Goal: Information Seeking & Learning: Learn about a topic

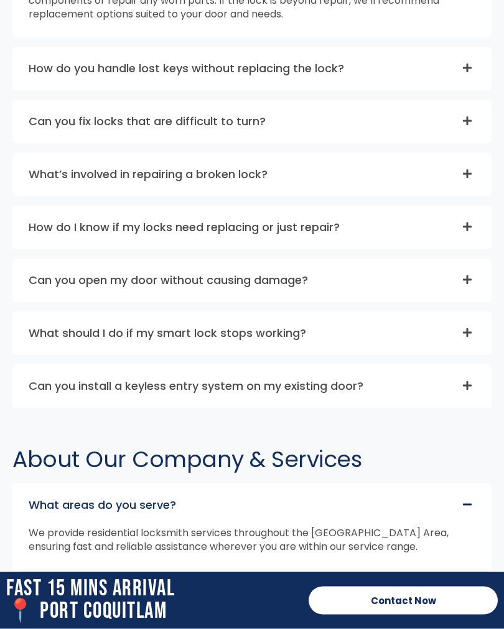
scroll to position [3563, 0]
click at [467, 231] on icon at bounding box center [467, 226] width 9 height 9
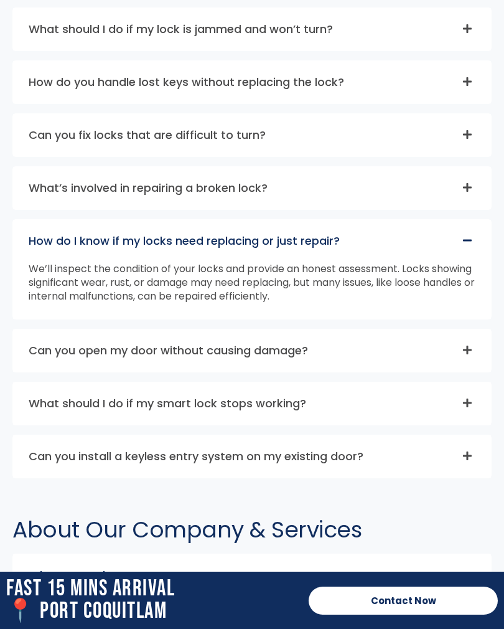
scroll to position [3478, 0]
click at [476, 263] on div "How do I know if my locks need replacing or just repair?" at bounding box center [252, 241] width 478 height 42
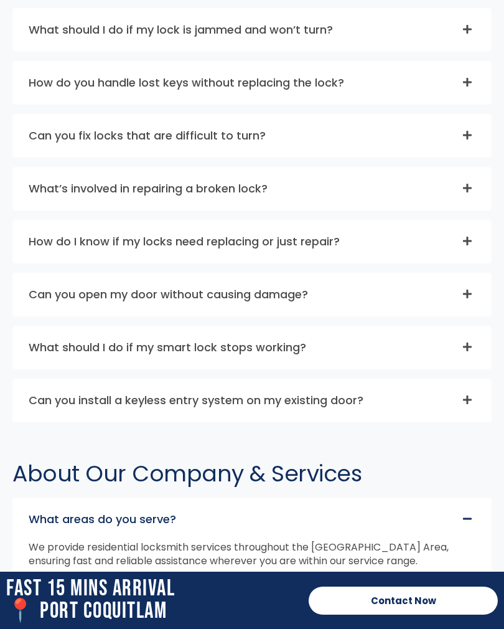
click at [466, 405] on icon at bounding box center [468, 400] width 10 height 10
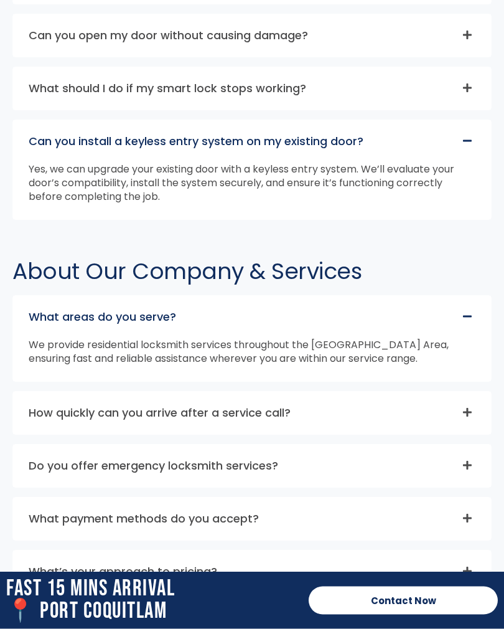
scroll to position [3738, 0]
click at [465, 163] on div "Can you install a keyless entry system on my existing door?" at bounding box center [252, 141] width 478 height 42
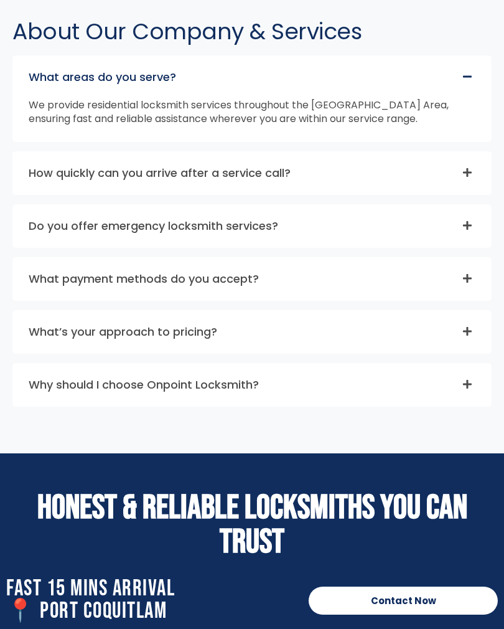
scroll to position [3924, 0]
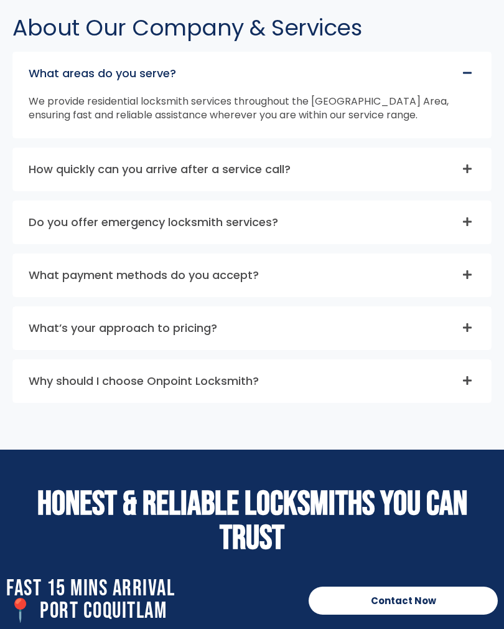
click at [466, 280] on icon at bounding box center [468, 275] width 10 height 10
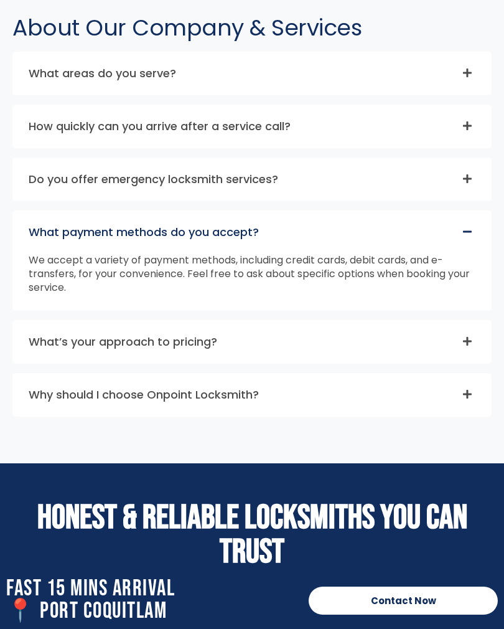
click at [466, 237] on icon at bounding box center [468, 232] width 10 height 10
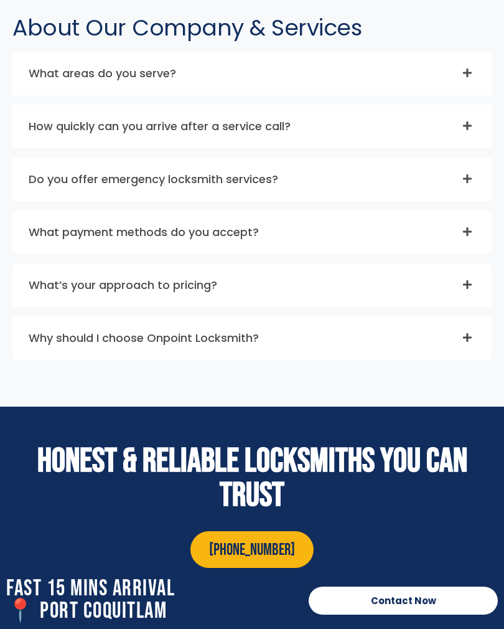
click at [467, 289] on icon at bounding box center [467, 284] width 9 height 9
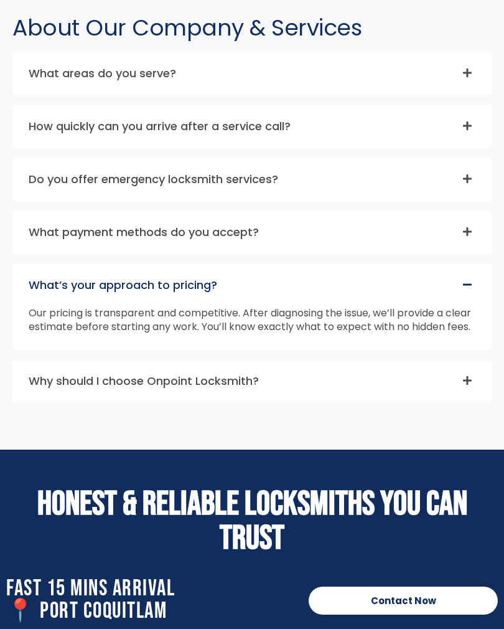
click at [463, 290] on icon at bounding box center [468, 285] width 10 height 10
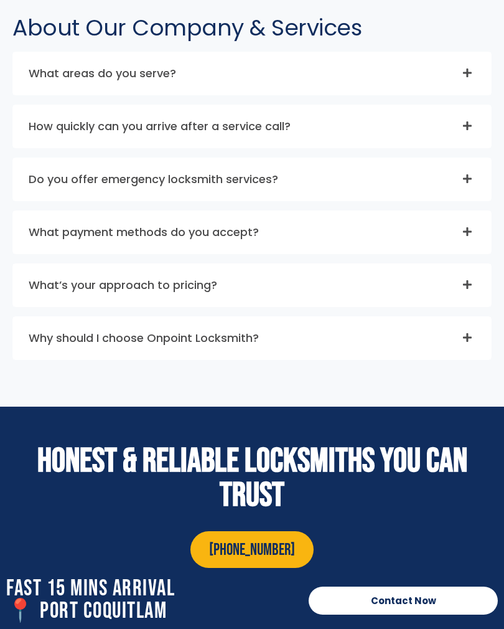
click at [465, 342] on icon at bounding box center [468, 338] width 10 height 10
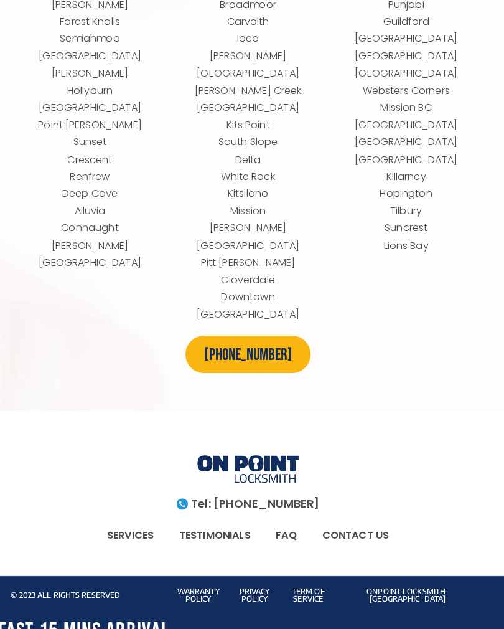
scroll to position [5739, 0]
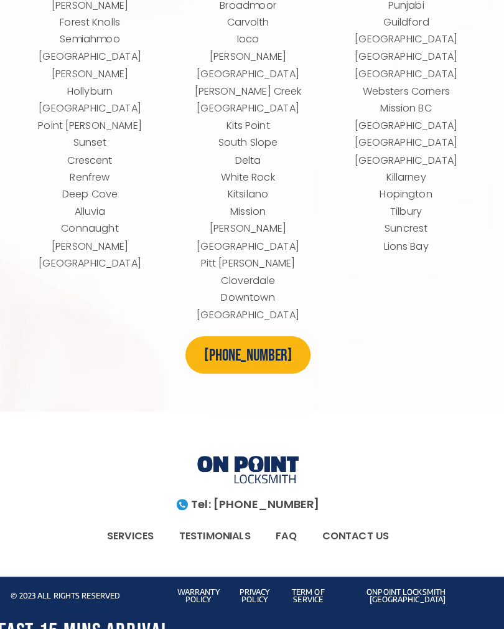
click at [213, 513] on link "TESTIMONIALS" at bounding box center [219, 527] width 95 height 29
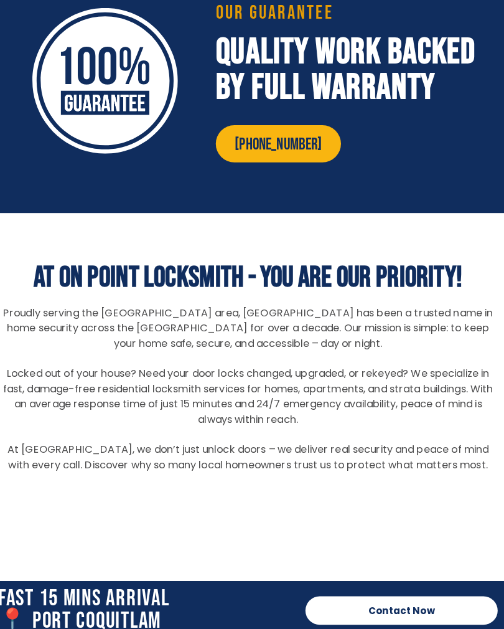
scroll to position [986, 0]
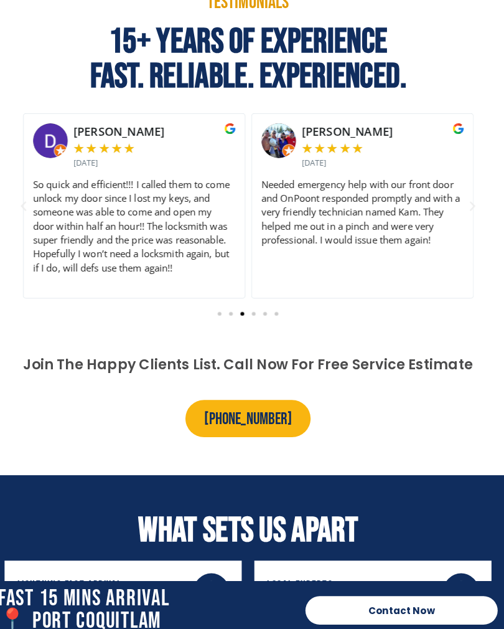
click at [76, 316] on div "Slides" at bounding box center [252, 307] width 467 height 17
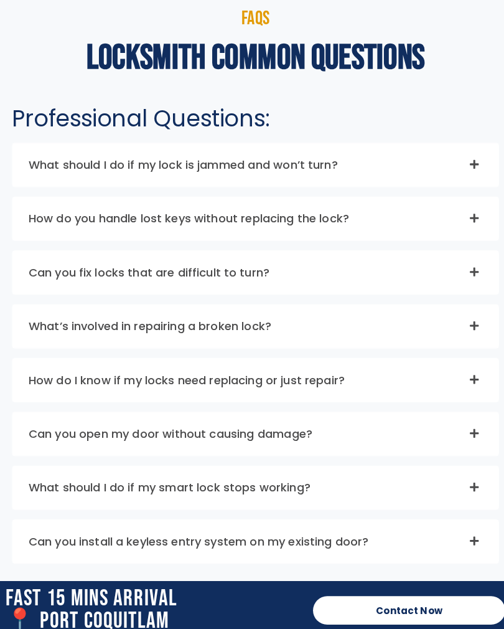
scroll to position [3346, 0]
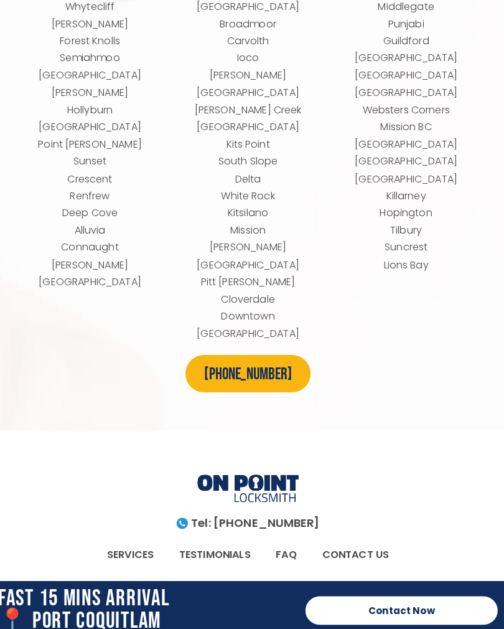
scroll to position [5719, 0]
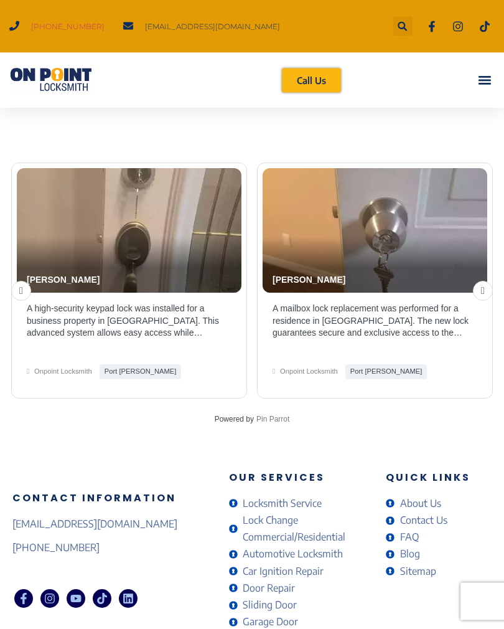
scroll to position [2775, 0]
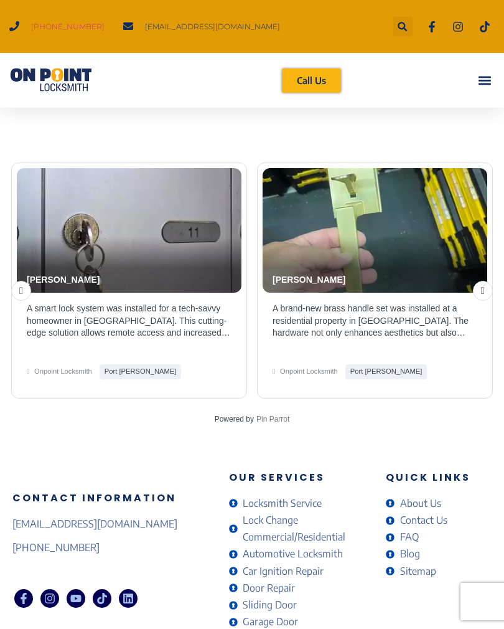
click at [267, 518] on span "Lock Change Commercial/Residential" at bounding box center [307, 529] width 134 height 34
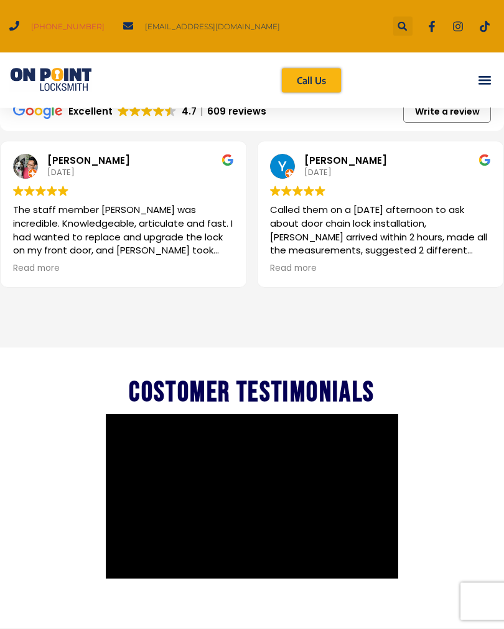
scroll to position [919, 0]
